Goal: Find specific page/section: Find specific page/section

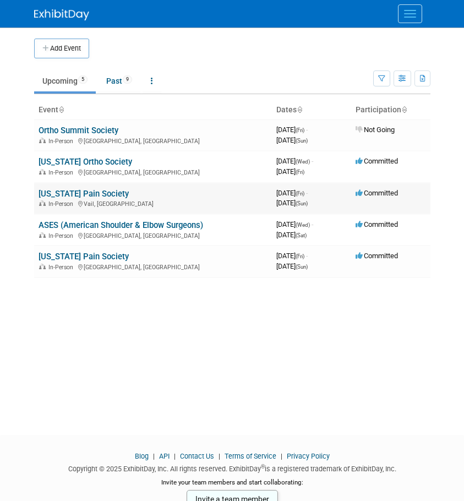
click at [99, 199] on td "[US_STATE] Pain Society In-Person Vail, CO" at bounding box center [153, 198] width 238 height 31
click at [100, 193] on link "[US_STATE] Pain Society" at bounding box center [84, 194] width 90 height 10
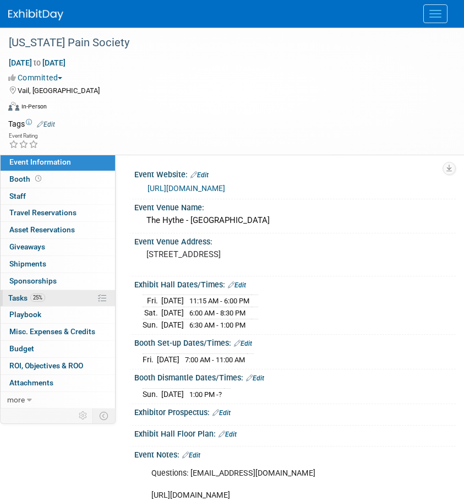
click at [24, 297] on span "Tasks 25%" at bounding box center [26, 297] width 37 height 9
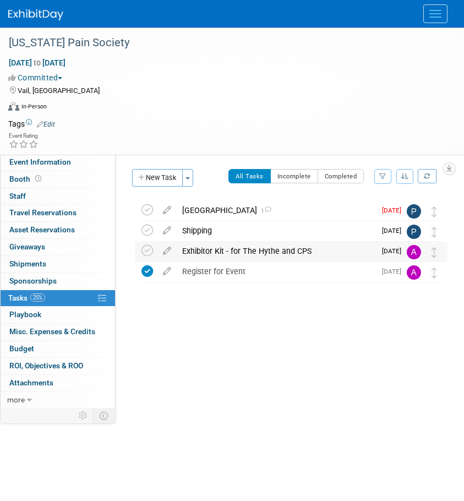
click at [232, 245] on div "Exhibitor Kit - for The Hythe and CPS" at bounding box center [276, 251] width 199 height 19
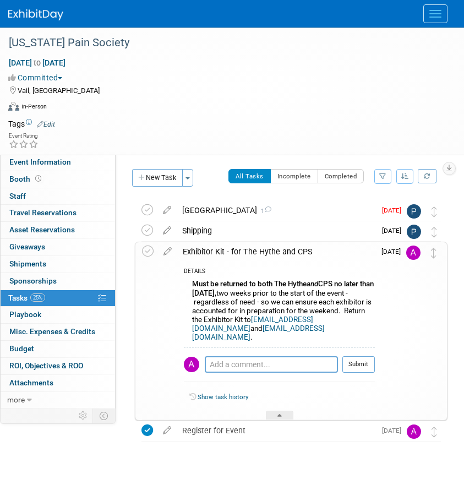
click at [208, 250] on div "Exhibitor Kit - for The Hythe and CPS" at bounding box center [275, 251] width 197 height 19
